Goal: Transaction & Acquisition: Purchase product/service

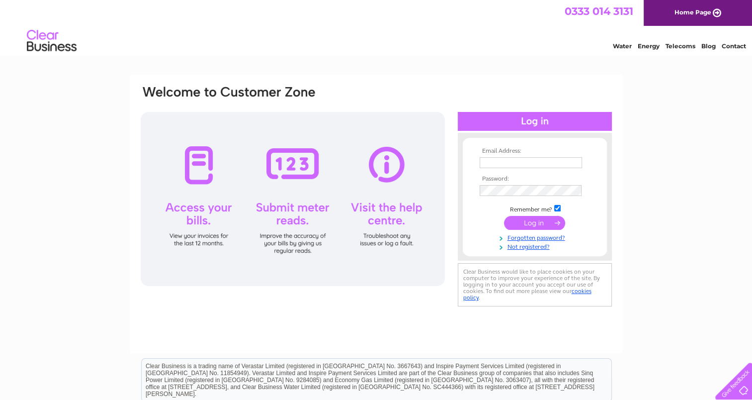
type input "[EMAIL_ADDRESS][DOMAIN_NAME]"
click at [530, 225] on input "submit" at bounding box center [534, 223] width 61 height 14
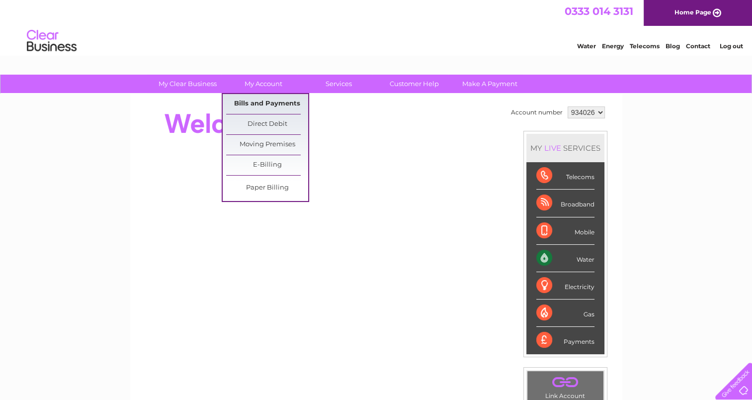
click at [262, 99] on link "Bills and Payments" at bounding box center [267, 104] width 82 height 20
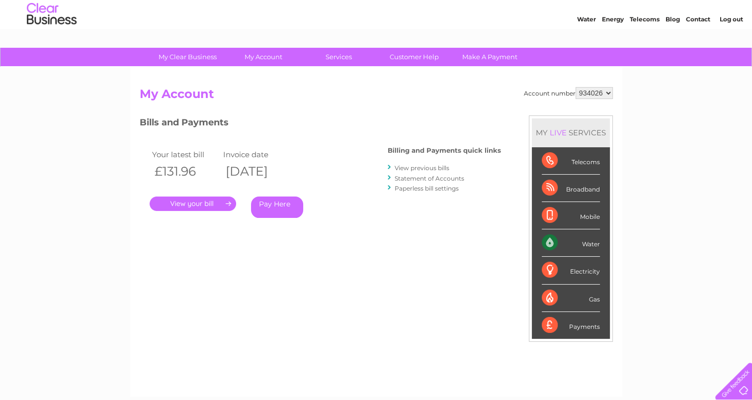
scroll to position [50, 0]
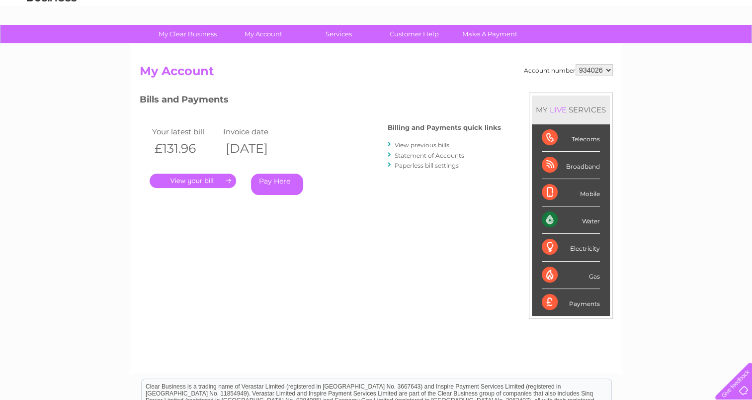
click at [262, 181] on link "Pay Here" at bounding box center [277, 184] width 52 height 21
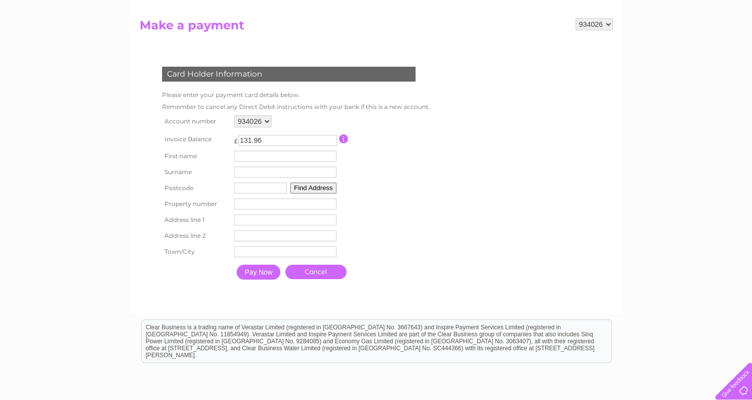
scroll to position [99, 0]
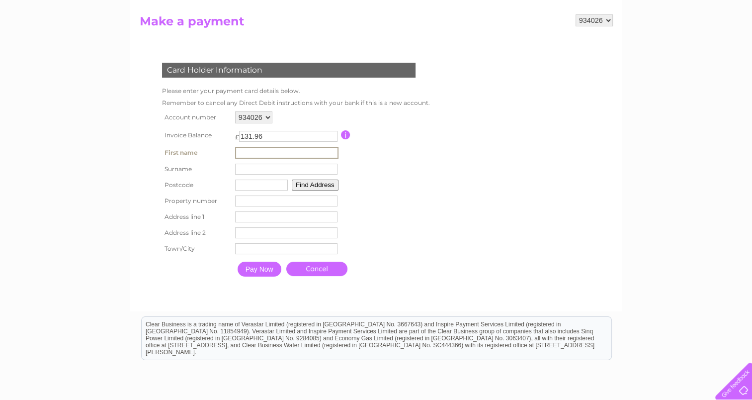
click at [258, 152] on input "text" at bounding box center [286, 153] width 103 height 12
click at [412, 160] on table "Account number 934026 978587 Invoice Balance £ 131.96 First name Surname" at bounding box center [295, 195] width 271 height 173
click at [300, 155] on input "text" at bounding box center [285, 152] width 102 height 11
type input "d"
type input "[PERSON_NAME]"
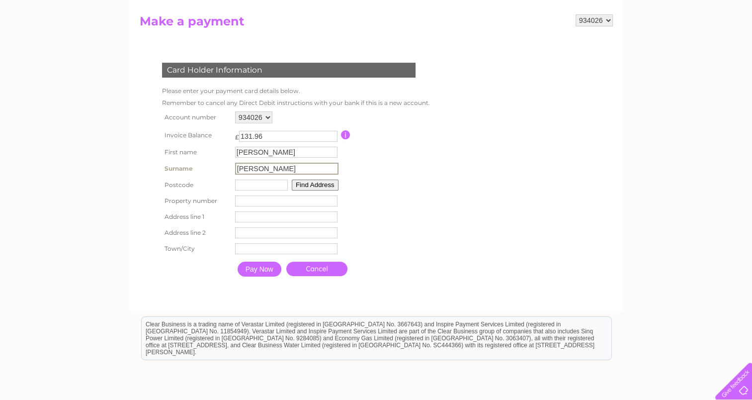
type input "[PERSON_NAME]"
click at [255, 185] on input "text" at bounding box center [260, 184] width 53 height 11
type input "ab154un"
click at [301, 180] on button "Find Address" at bounding box center [313, 184] width 47 height 11
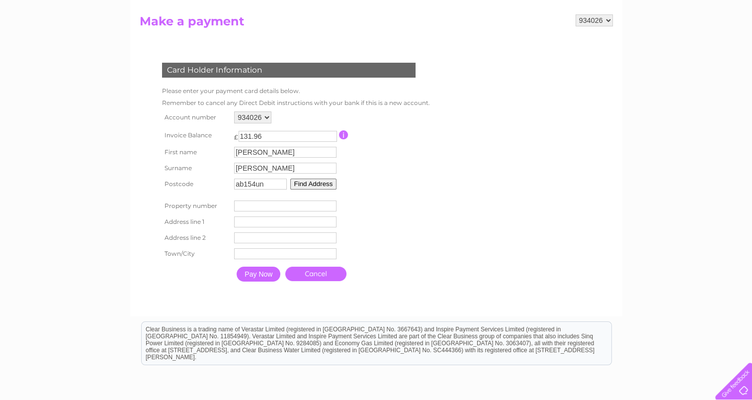
click at [323, 207] on input "number" at bounding box center [285, 205] width 102 height 11
click at [378, 209] on table "Account number 934026 978587 Invoice Balance £ 131.96 First name [PERSON_NAME]" at bounding box center [294, 198] width 269 height 178
click at [331, 207] on input "143" at bounding box center [285, 205] width 102 height 11
type input "144"
click at [332, 204] on input "144" at bounding box center [285, 205] width 102 height 11
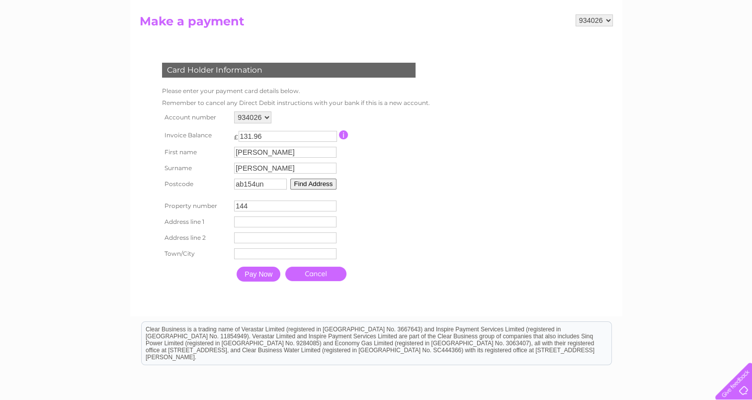
click at [371, 204] on table "Account number 934026 978587 Invoice Balance £ 131.96 First name [PERSON_NAME]" at bounding box center [294, 198] width 269 height 178
click at [310, 188] on button "Find Address" at bounding box center [313, 184] width 47 height 11
click at [267, 207] on input "144" at bounding box center [285, 205] width 102 height 11
click at [270, 184] on input "ab154un" at bounding box center [260, 184] width 53 height 11
click at [312, 181] on button "Find Address" at bounding box center [313, 184] width 47 height 11
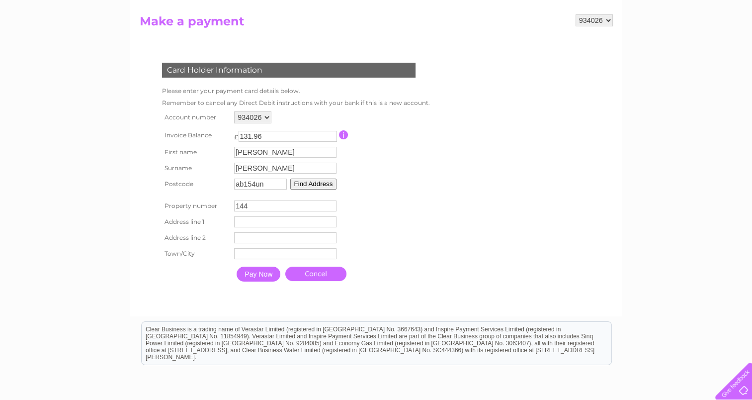
click at [266, 182] on input "ab154un" at bounding box center [260, 184] width 53 height 11
type input "AB154UN"
click at [300, 183] on button "Find Address" at bounding box center [313, 184] width 47 height 11
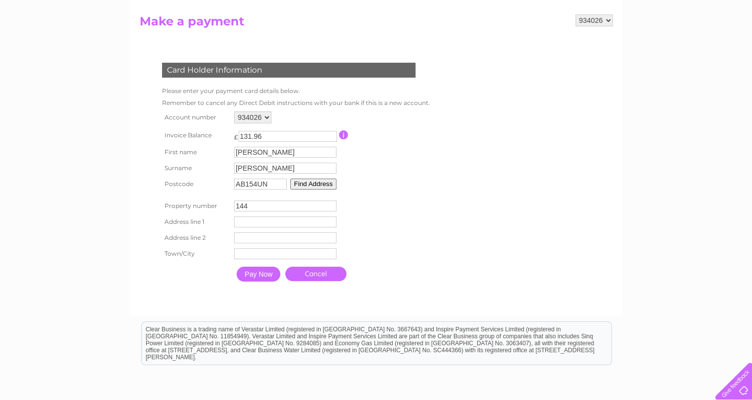
click at [275, 205] on input "144" at bounding box center [285, 205] width 102 height 11
click at [256, 218] on input "text" at bounding box center [285, 221] width 102 height 11
type input "[GEOGRAPHIC_DATA]"
click at [298, 237] on input "text" at bounding box center [286, 238] width 102 height 11
type input "A"
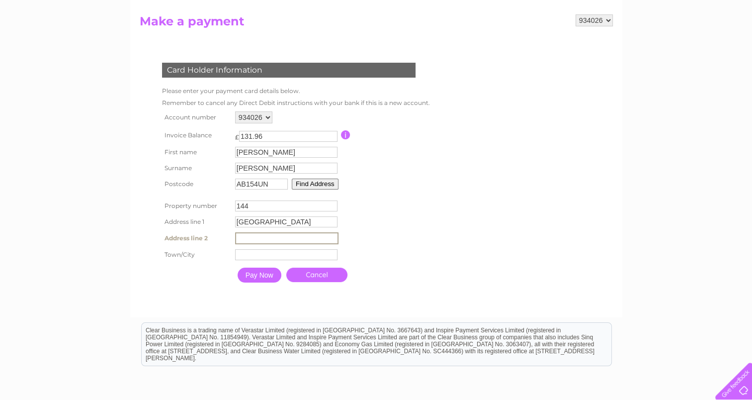
click at [318, 259] on input "text" at bounding box center [286, 254] width 102 height 11
type input "[GEOGRAPHIC_DATA]"
click at [418, 256] on table "Account number 934026 978587 Invoice Balance £ 131.96 First name [PERSON_NAME]" at bounding box center [295, 198] width 271 height 179
click at [257, 279] on input "Pay Now" at bounding box center [259, 274] width 44 height 15
